Goal: Task Accomplishment & Management: Use online tool/utility

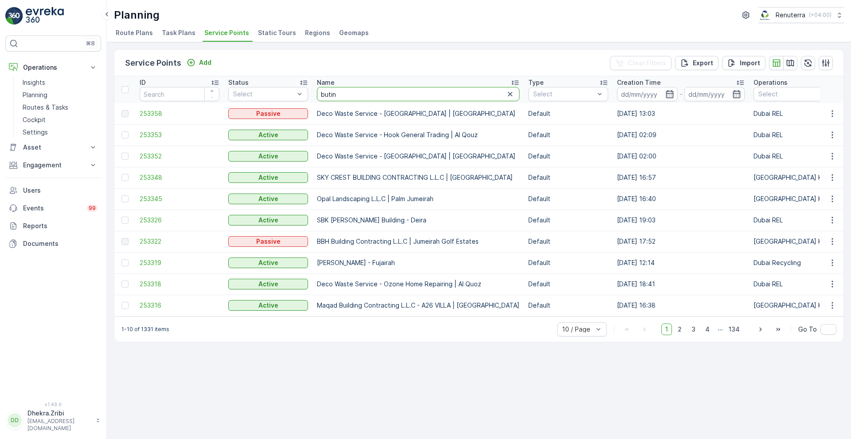
type input "[PERSON_NAME]"
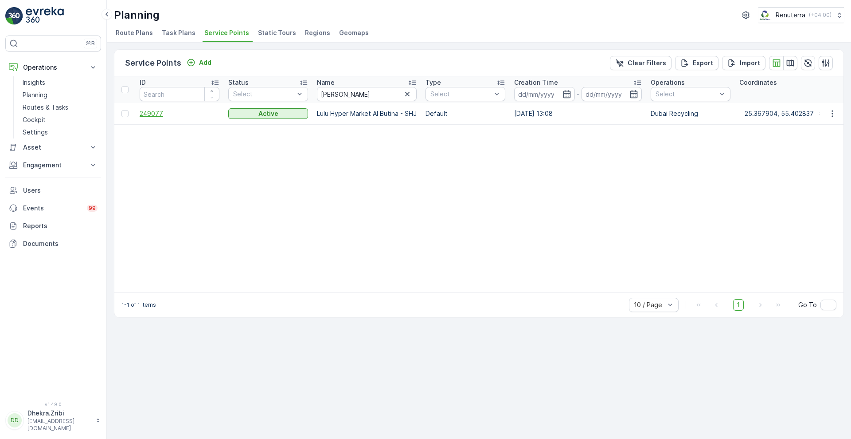
click at [162, 111] on span "249077" at bounding box center [180, 113] width 80 height 9
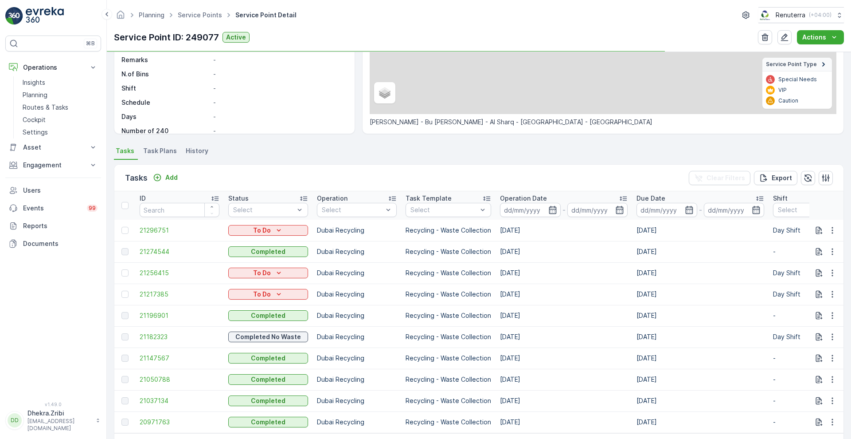
scroll to position [148, 0]
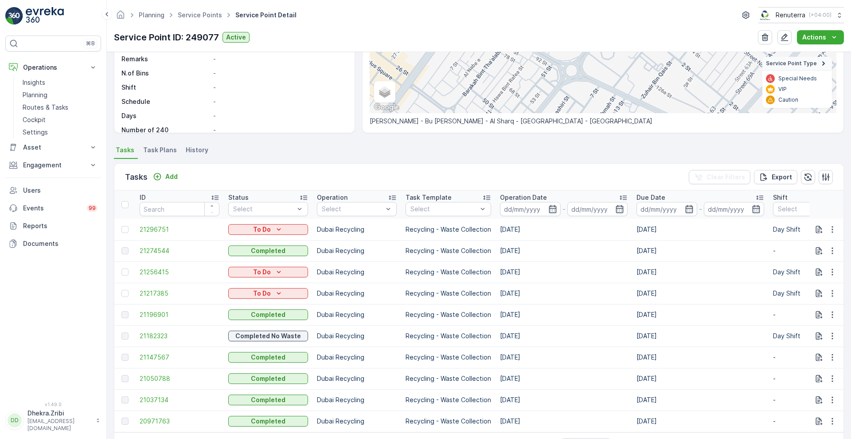
click at [122, 303] on td at bounding box center [124, 292] width 21 height 21
click at [123, 293] on div at bounding box center [124, 293] width 7 height 7
click at [121, 290] on input "checkbox" at bounding box center [121, 290] width 0 height 0
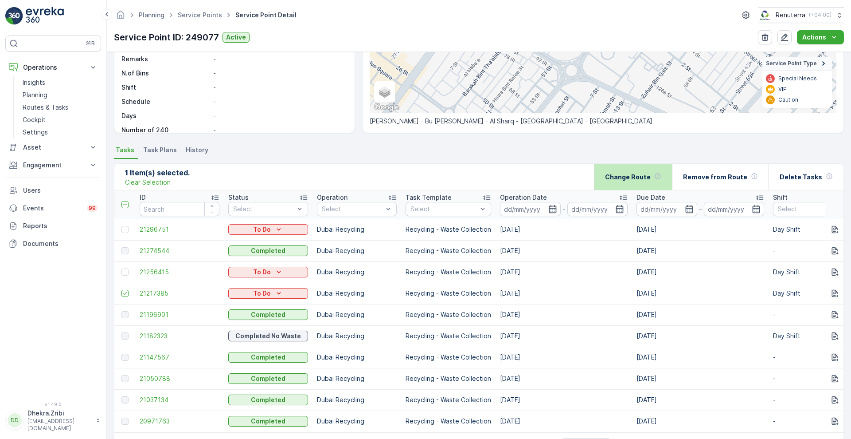
click at [626, 181] on div "Change Route" at bounding box center [633, 177] width 56 height 26
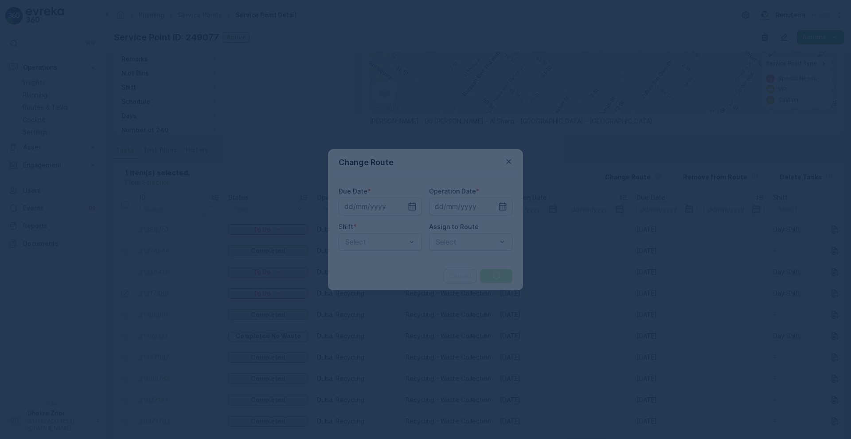
type input "[DATE]"
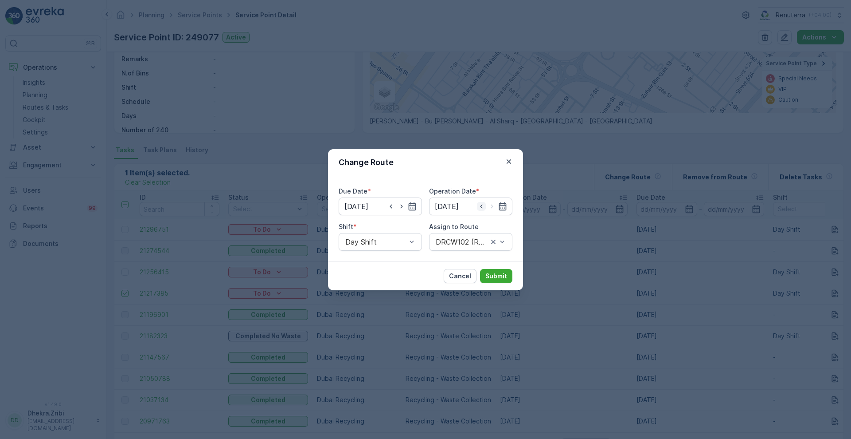
drag, startPoint x: 392, startPoint y: 206, endPoint x: 485, endPoint y: 207, distance: 93.6
click at [485, 207] on div "Due Date * [DATE] Operation Date * [DATE] Shift * Day Shift Assign to [GEOGRAPH…" at bounding box center [426, 219] width 174 height 64
click at [485, 207] on icon "button" at bounding box center [481, 206] width 9 height 9
type input "[DATE]"
click at [393, 205] on icon "button" at bounding box center [391, 206] width 9 height 9
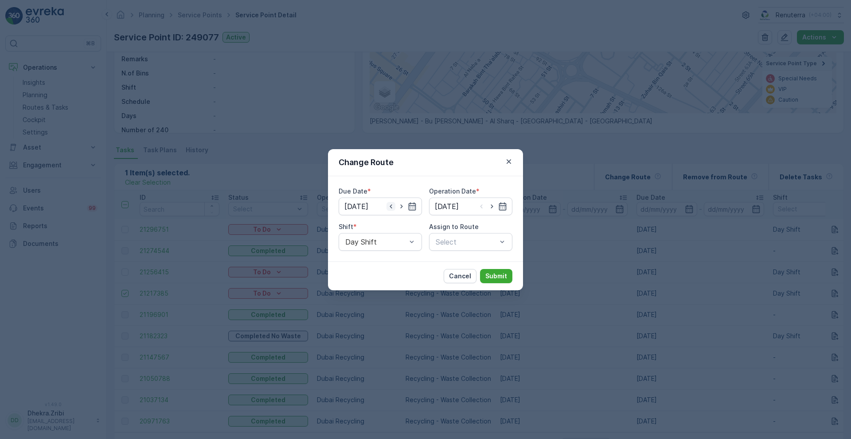
type input "[DATE]"
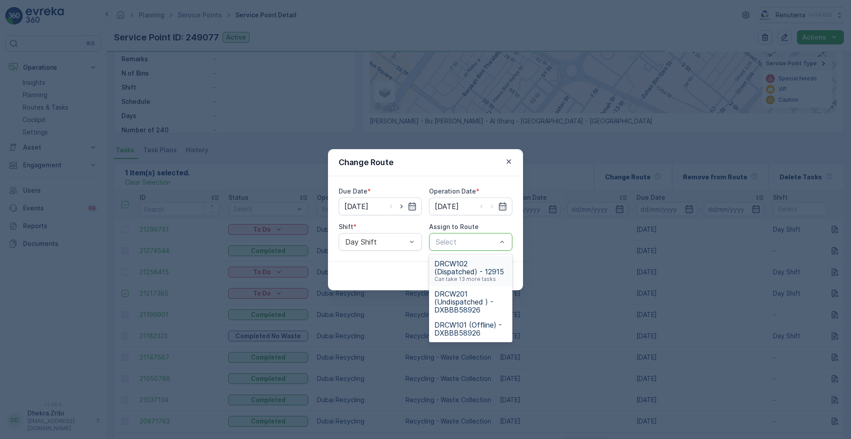
click at [456, 239] on div at bounding box center [466, 242] width 63 height 8
click at [463, 260] on span "DRCW102 (Dispatched) - 12915" at bounding box center [471, 267] width 73 height 16
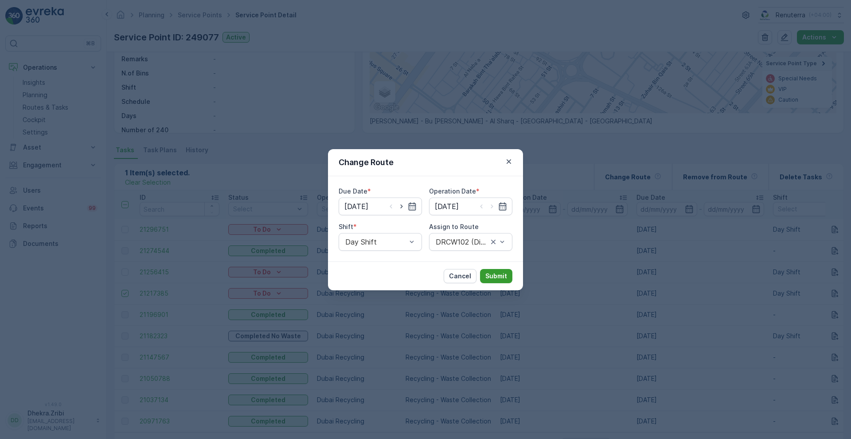
click at [501, 272] on p "Submit" at bounding box center [497, 275] width 22 height 9
